Goal: Feedback & Contribution: Leave review/rating

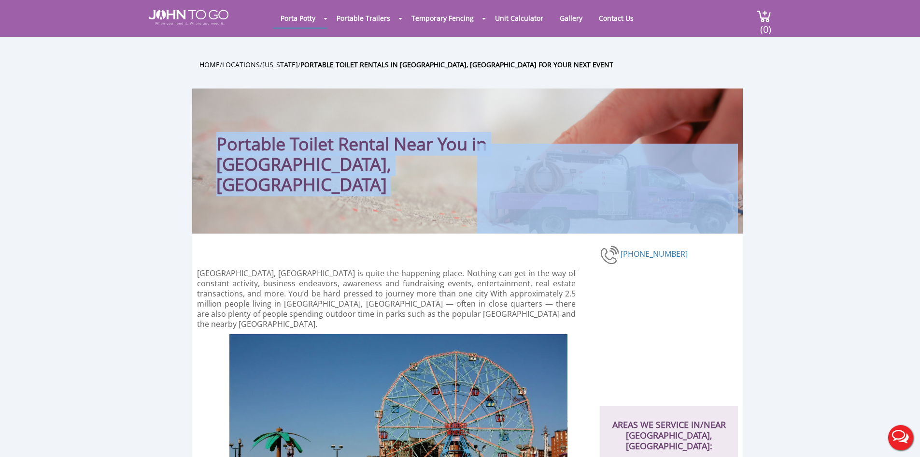
drag, startPoint x: 218, startPoint y: 140, endPoint x: 526, endPoint y: 151, distance: 307.9
click at [526, 151] on div "Portable Toilet Rental Near You in [GEOGRAPHIC_DATA], [GEOGRAPHIC_DATA]" at bounding box center [467, 160] width 551 height 145
drag, startPoint x: 530, startPoint y: 152, endPoint x: 504, endPoint y: 151, distance: 25.6
click at [530, 152] on img at bounding box center [607, 188] width 261 height 90
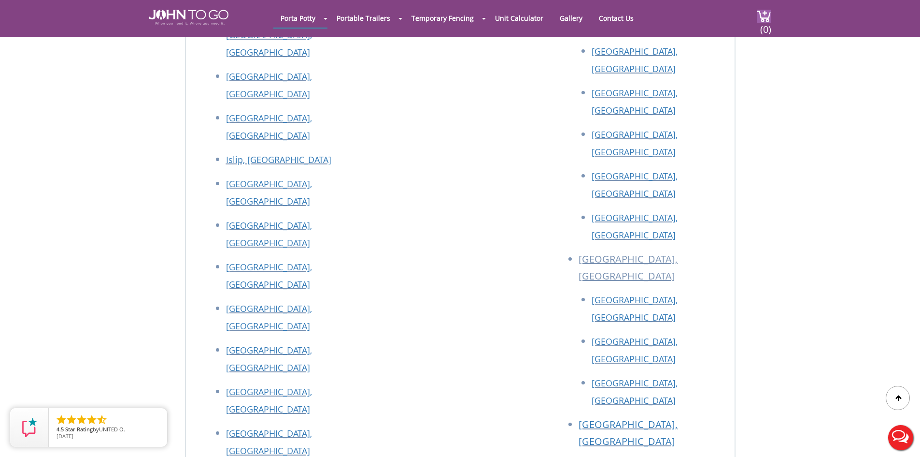
click at [218, 19] on div at bounding box center [460, 228] width 920 height 457
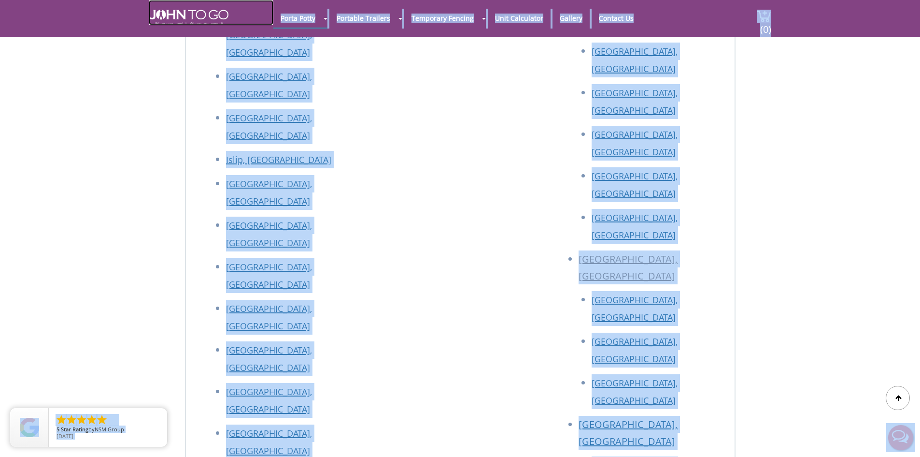
click at [210, 16] on img at bounding box center [189, 17] width 80 height 15
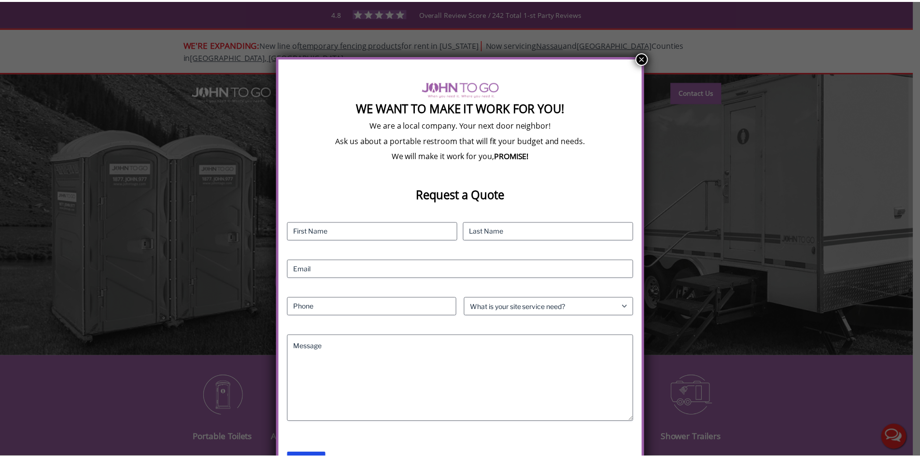
scroll to position [7, 0]
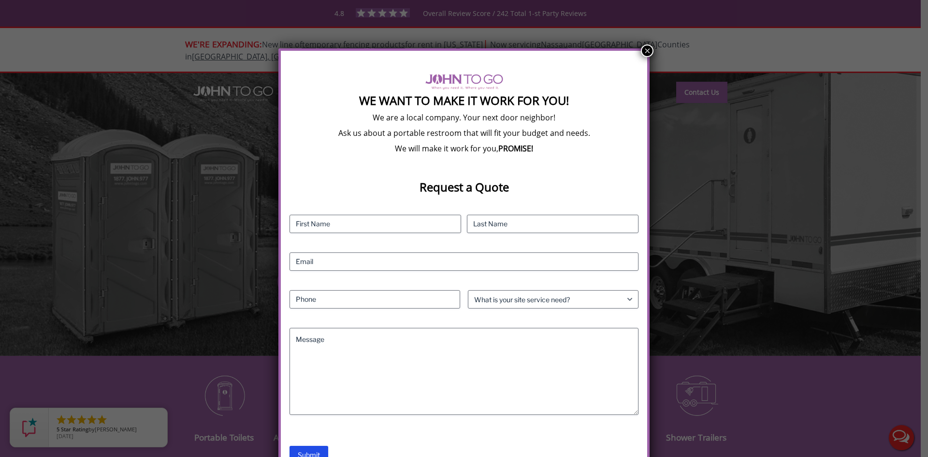
click at [646, 52] on button "×" at bounding box center [647, 50] width 13 height 13
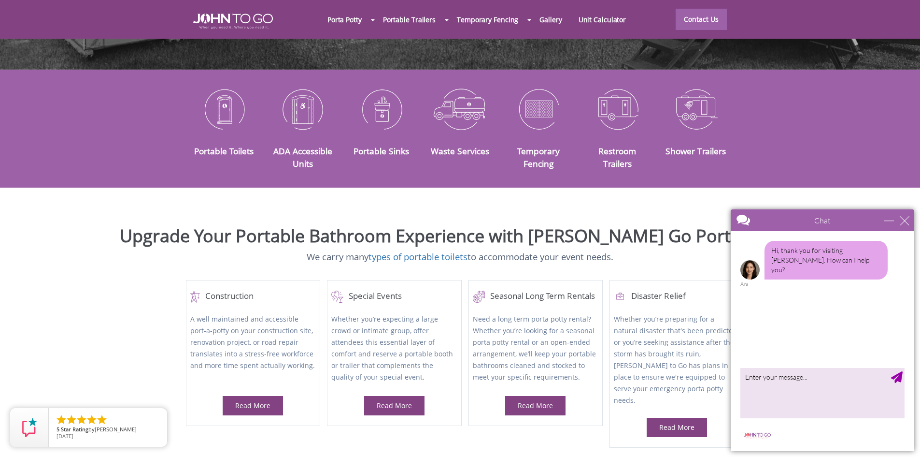
scroll to position [338, 0]
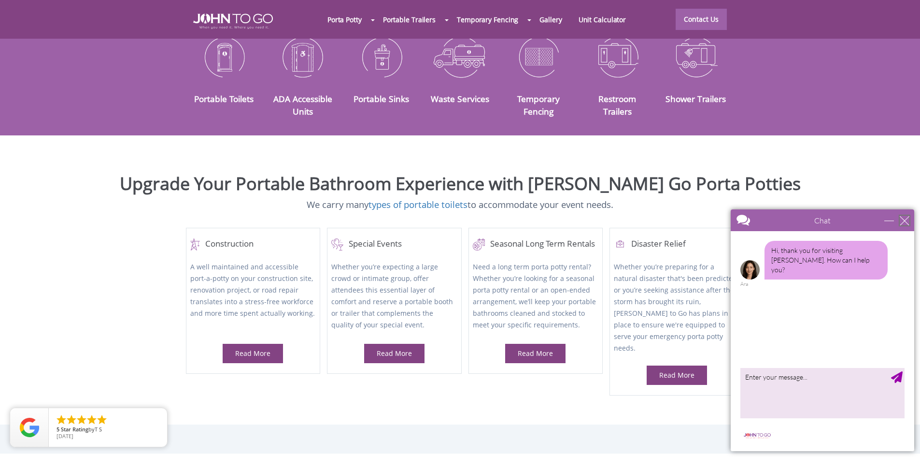
click at [907, 217] on div "close" at bounding box center [905, 220] width 10 height 10
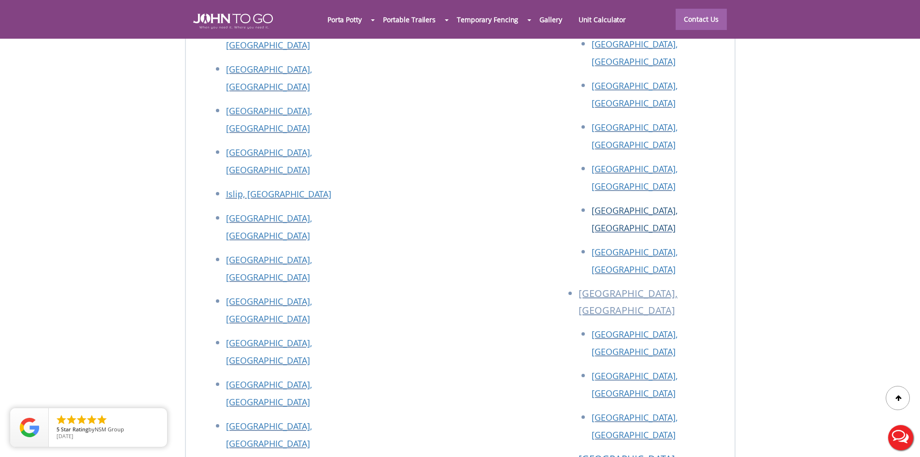
scroll to position [4363, 0]
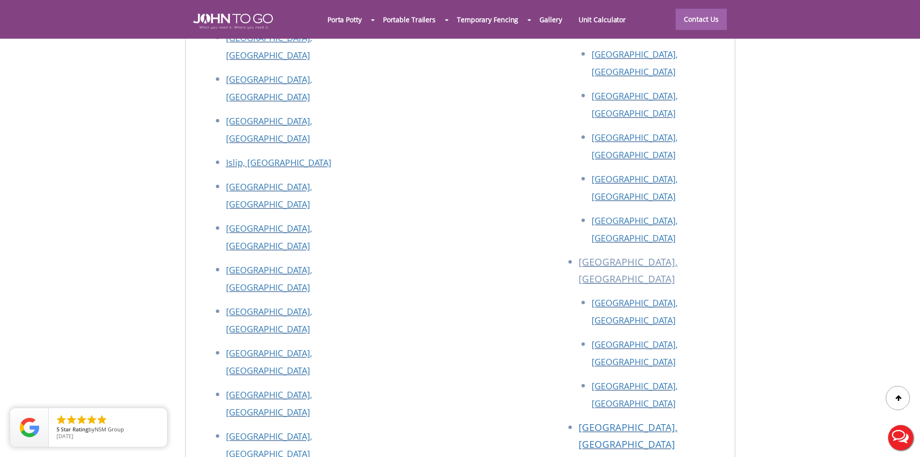
drag, startPoint x: 191, startPoint y: 271, endPoint x: 390, endPoint y: 261, distance: 198.8
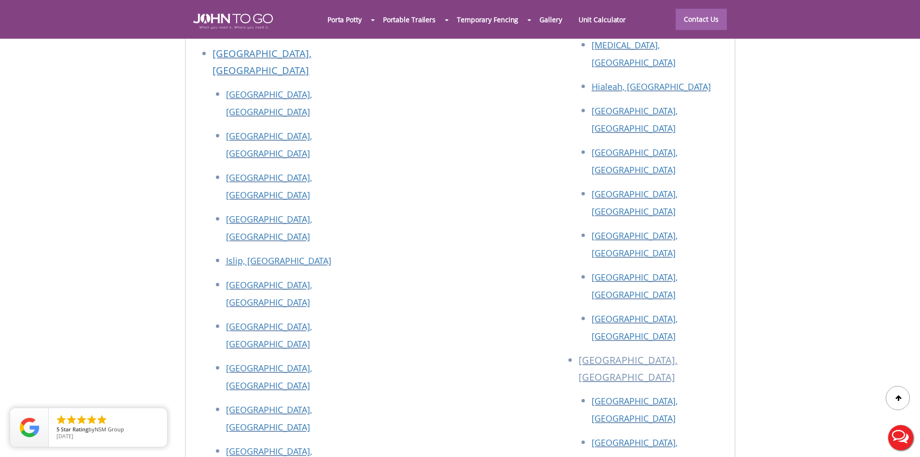
scroll to position [4218, 0]
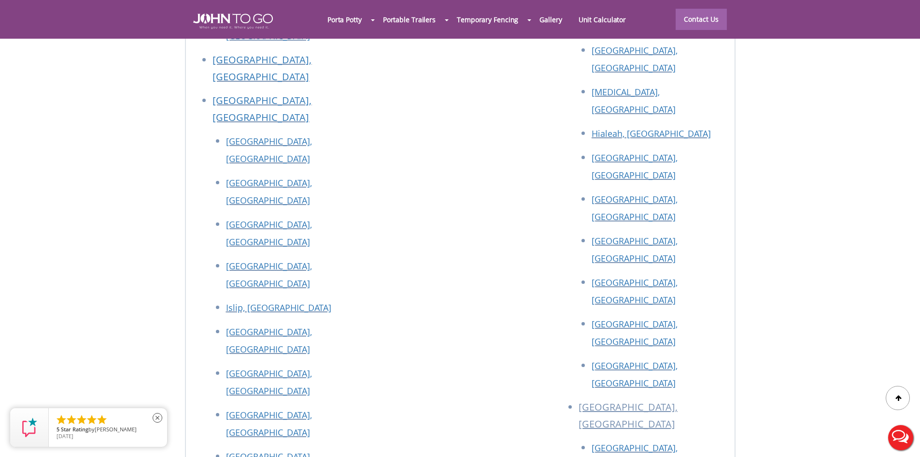
click at [83, 423] on li "" at bounding box center [82, 420] width 12 height 12
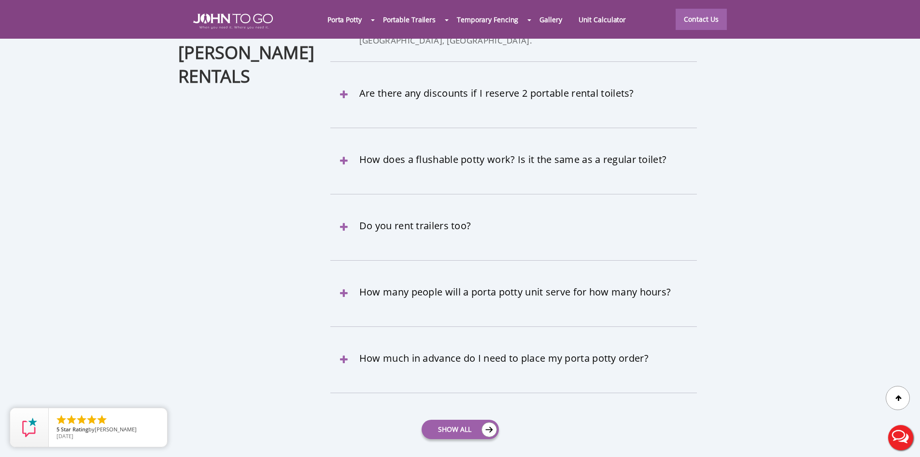
scroll to position [2675, 0]
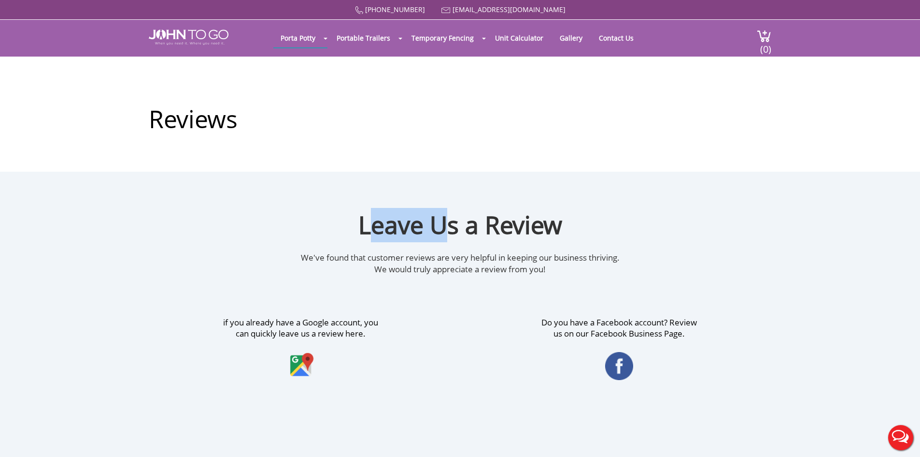
drag, startPoint x: 393, startPoint y: 240, endPoint x: 454, endPoint y: 232, distance: 61.4
click at [453, 232] on div "Leave Us a Review" at bounding box center [460, 230] width 920 height 44
